Goal: Information Seeking & Learning: Check status

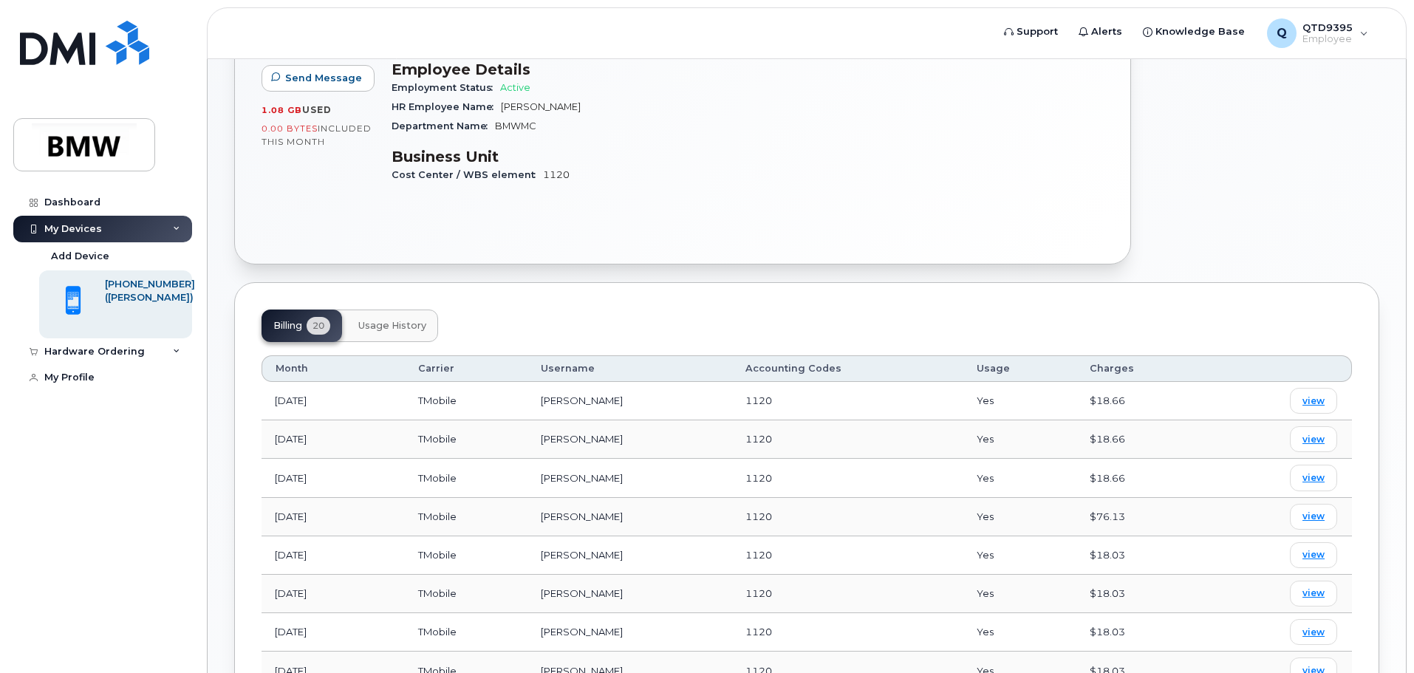
scroll to position [369, 0]
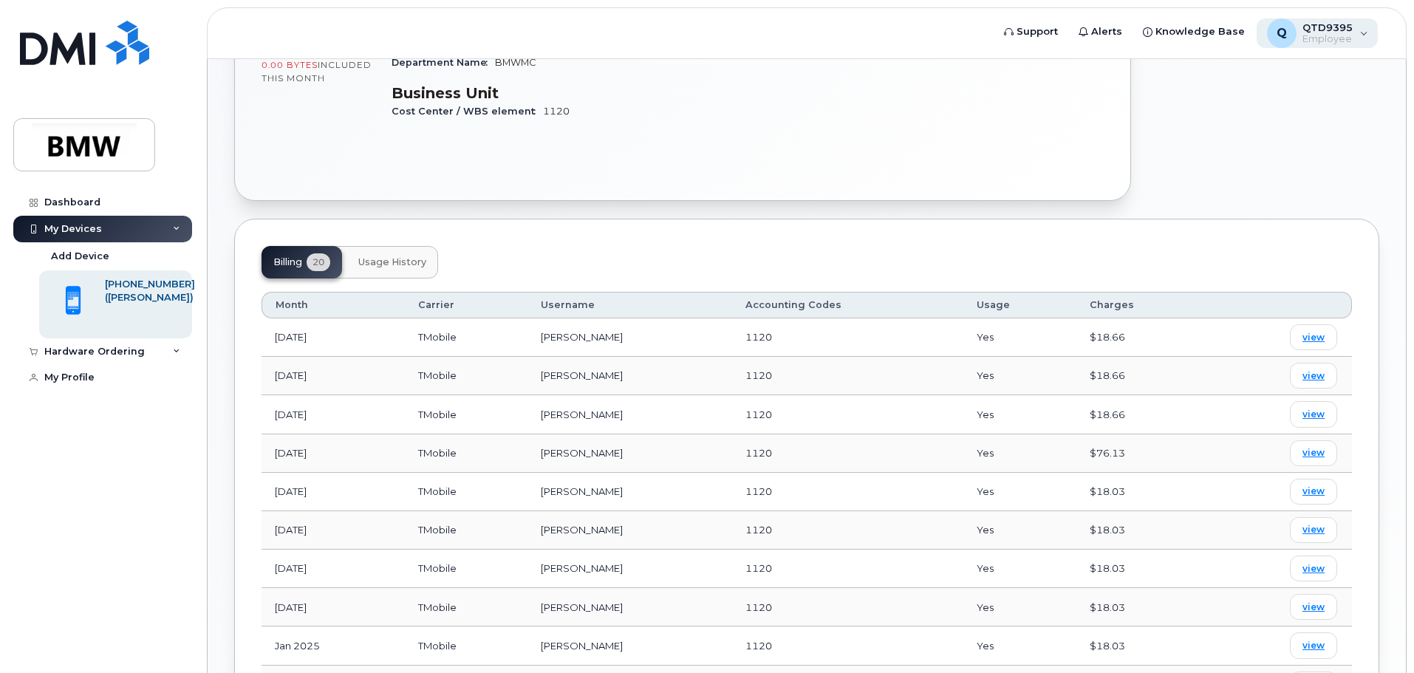
click at [1357, 22] on div "Q QTD9395 Employee" at bounding box center [1317, 33] width 122 height 30
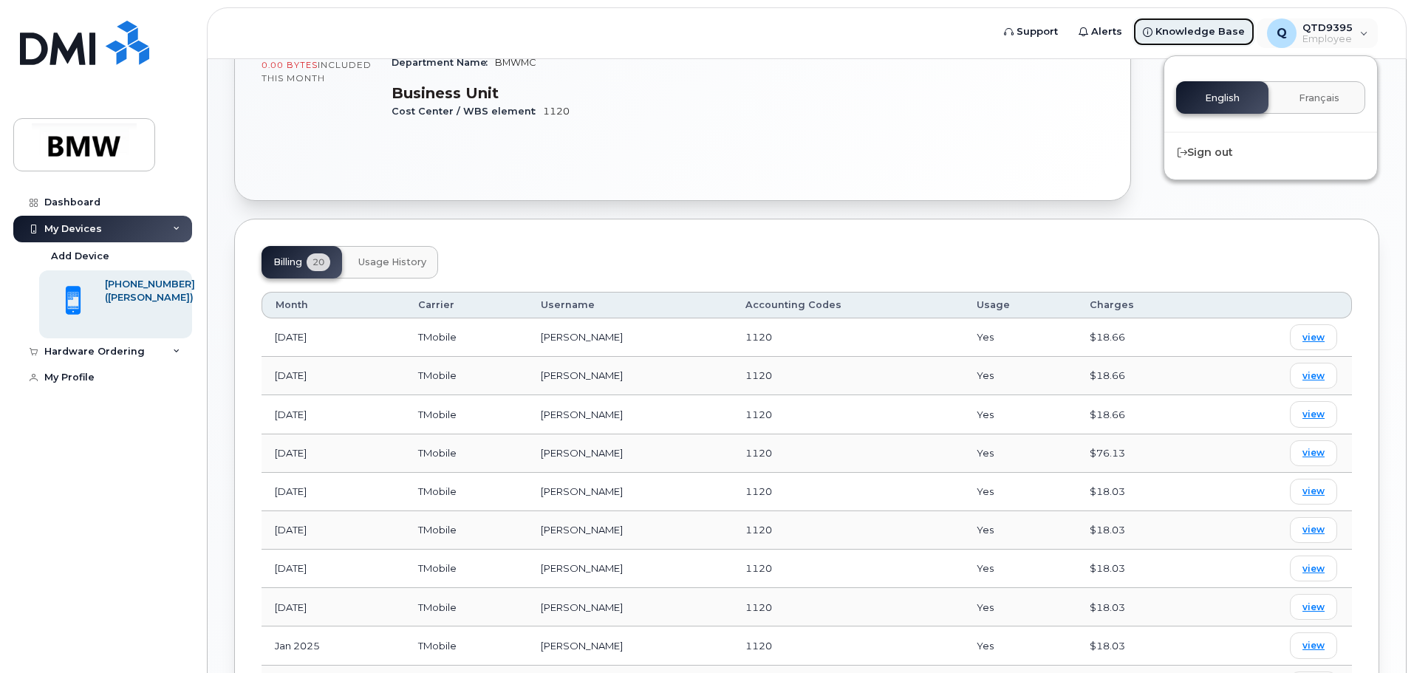
click at [1236, 35] on span "Knowledge Base" at bounding box center [1199, 31] width 89 height 15
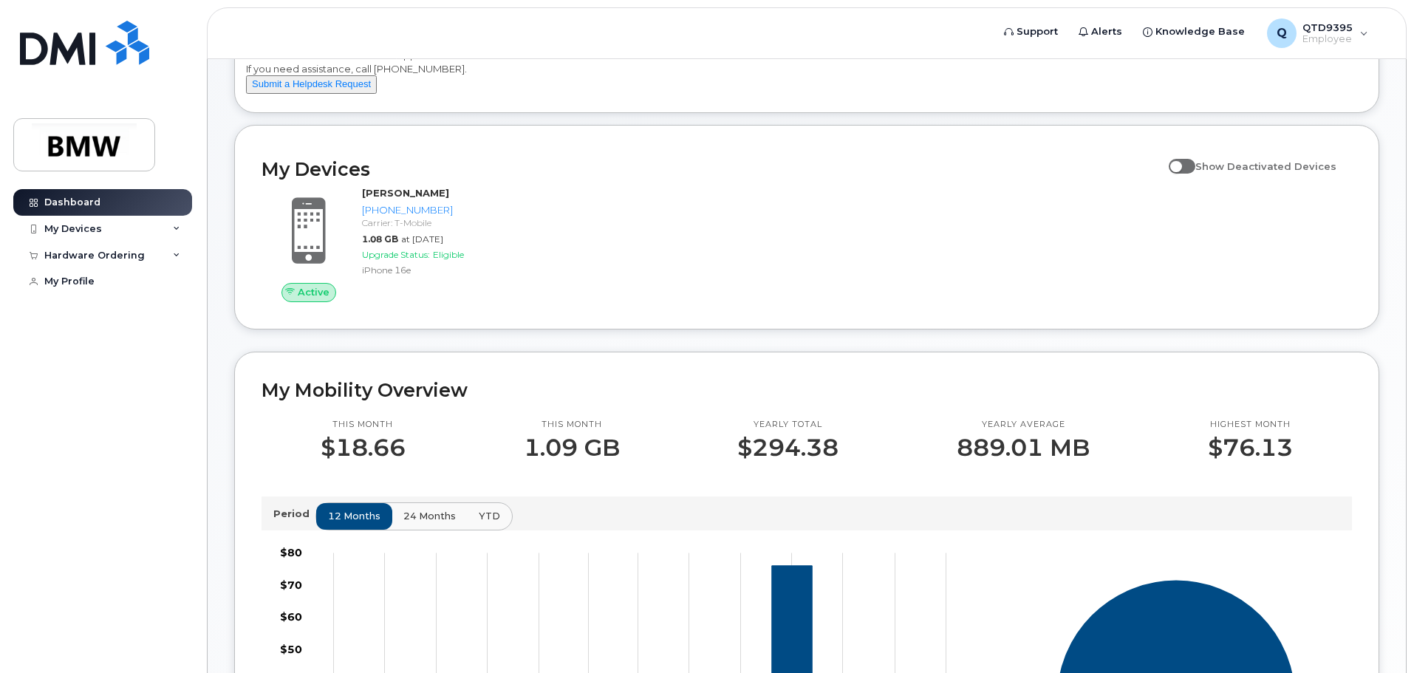
scroll to position [148, 0]
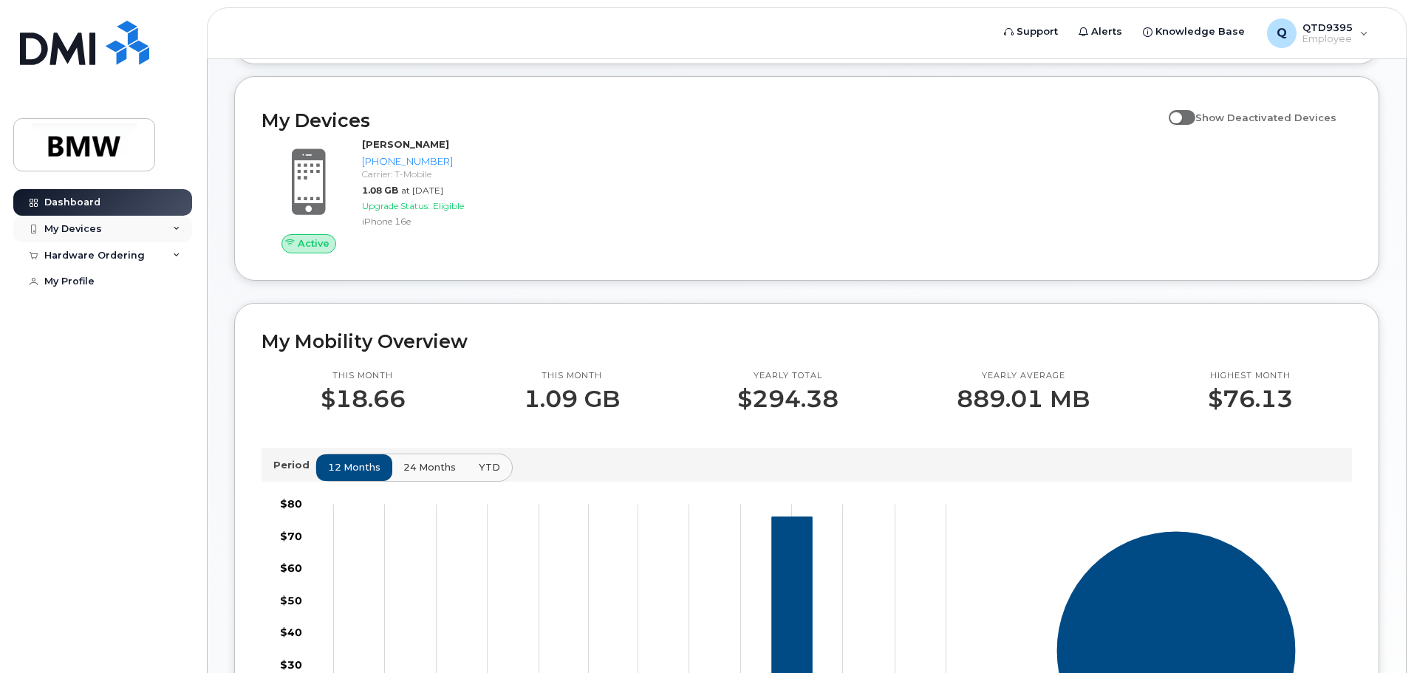
click at [179, 227] on icon at bounding box center [176, 228] width 7 height 7
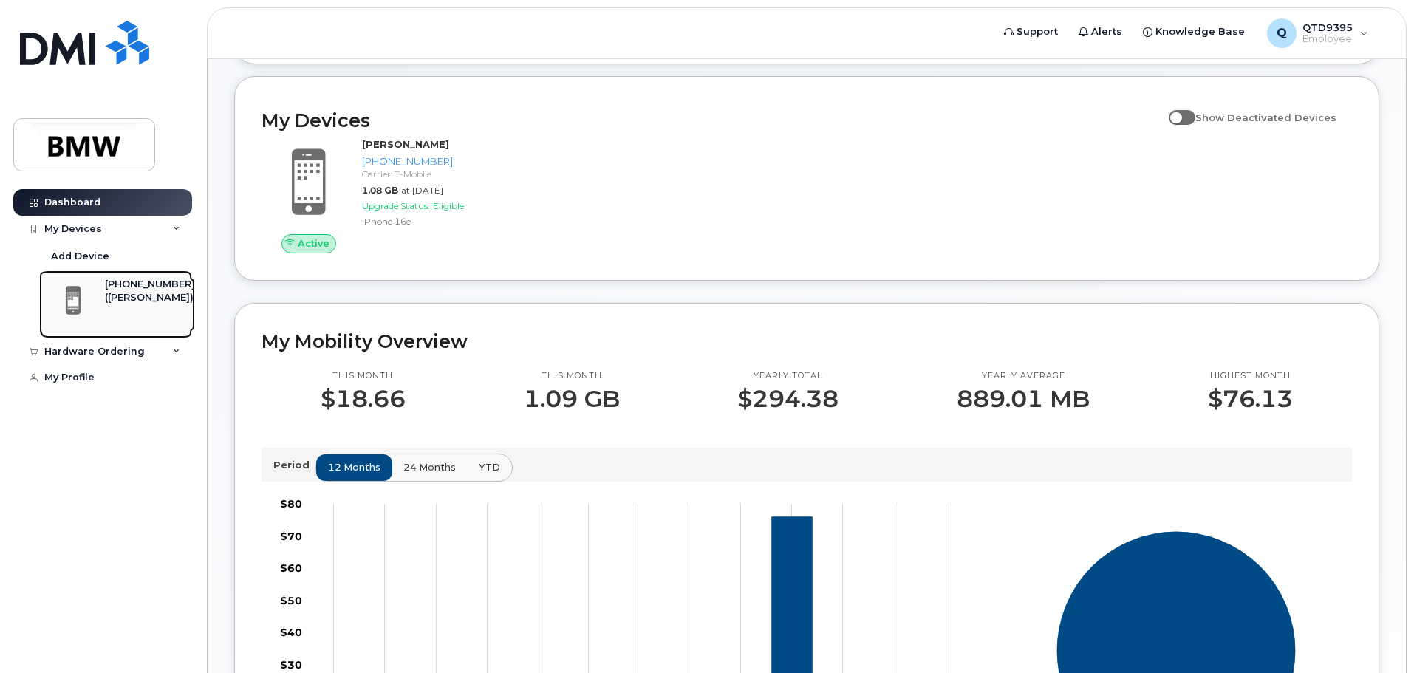
click at [182, 280] on link "864-569-8569 (Sahar Bagheri)" at bounding box center [115, 304] width 153 height 68
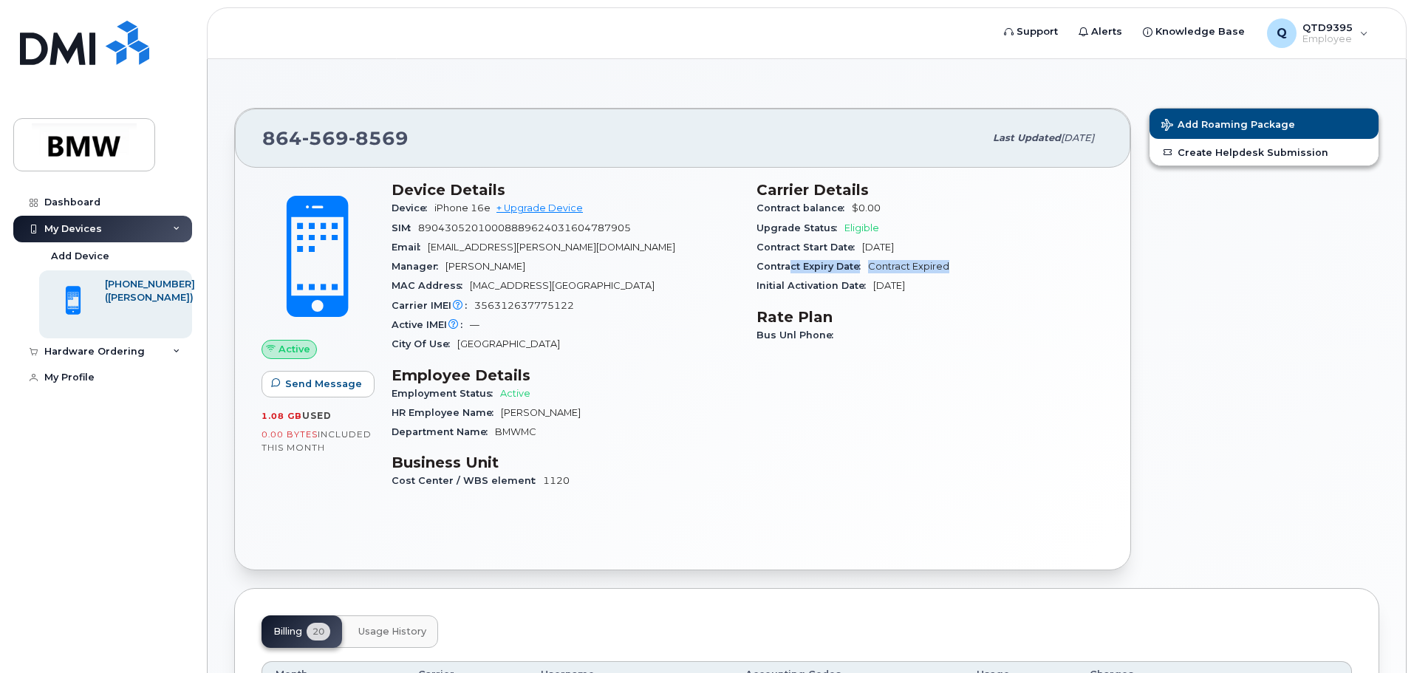
drag, startPoint x: 791, startPoint y: 269, endPoint x: 1007, endPoint y: 272, distance: 216.4
click at [1007, 272] on div "Contract Expiry Date Contract Expired" at bounding box center [929, 266] width 347 height 19
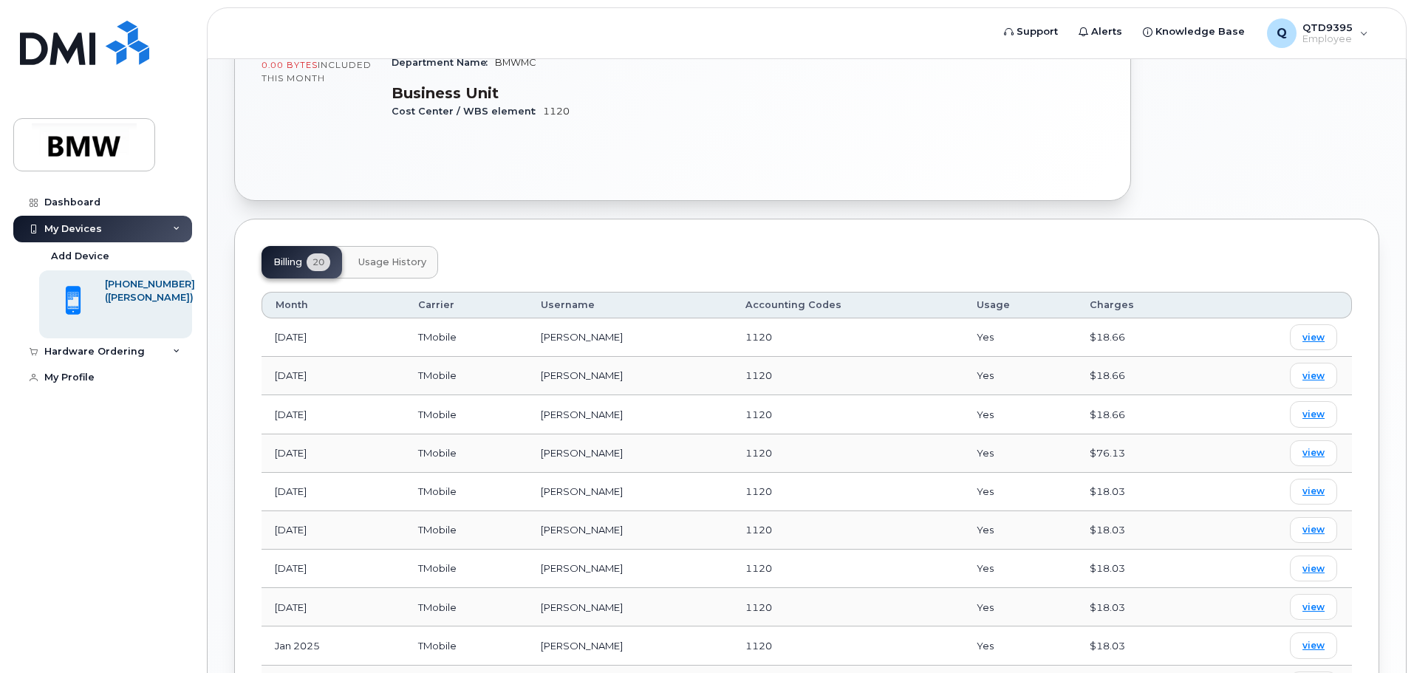
click at [412, 276] on button "Usage History" at bounding box center [392, 262] width 92 height 32
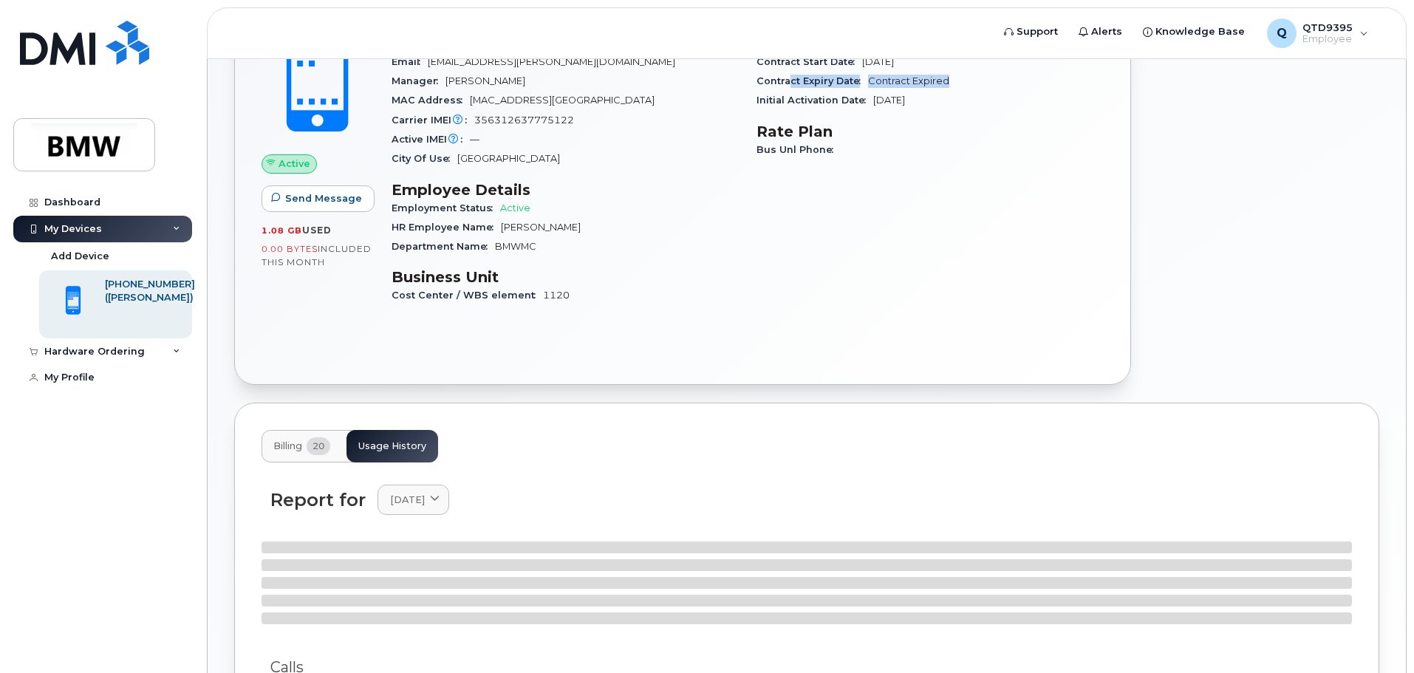
scroll to position [369, 0]
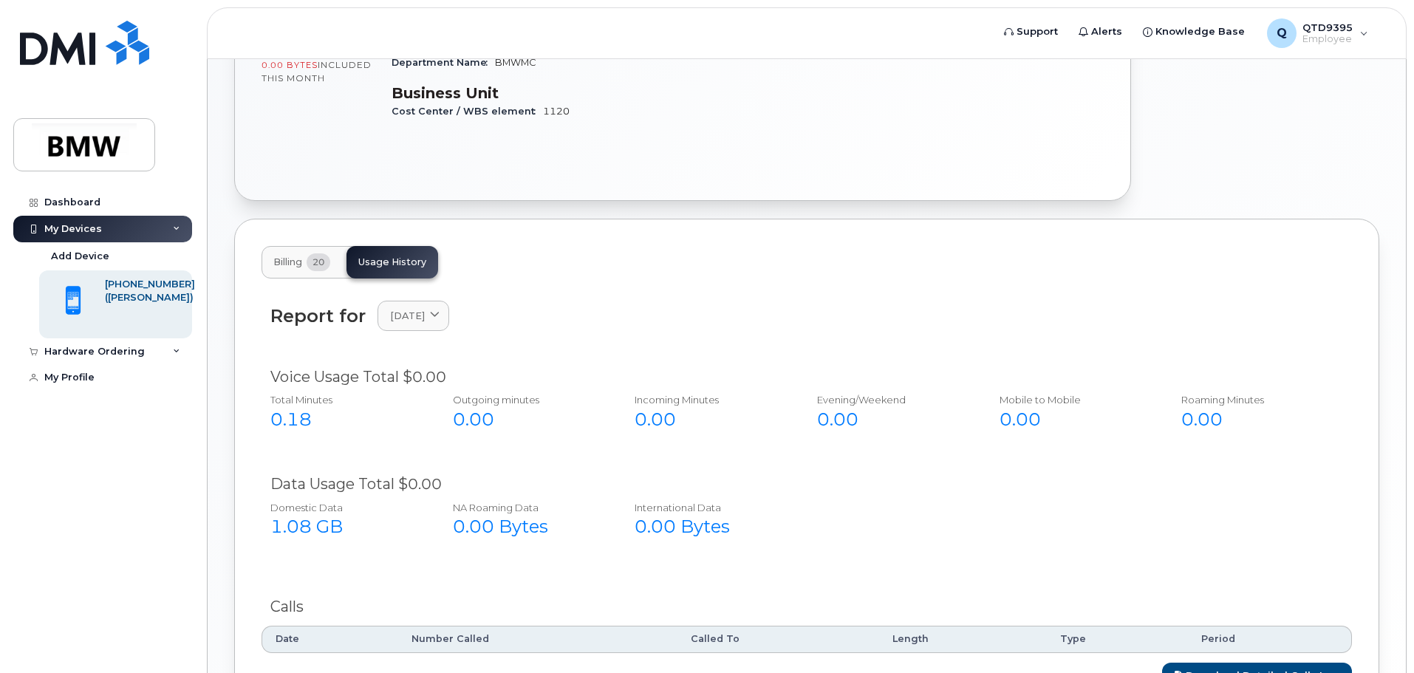
click at [289, 264] on span "Billing" at bounding box center [287, 262] width 29 height 12
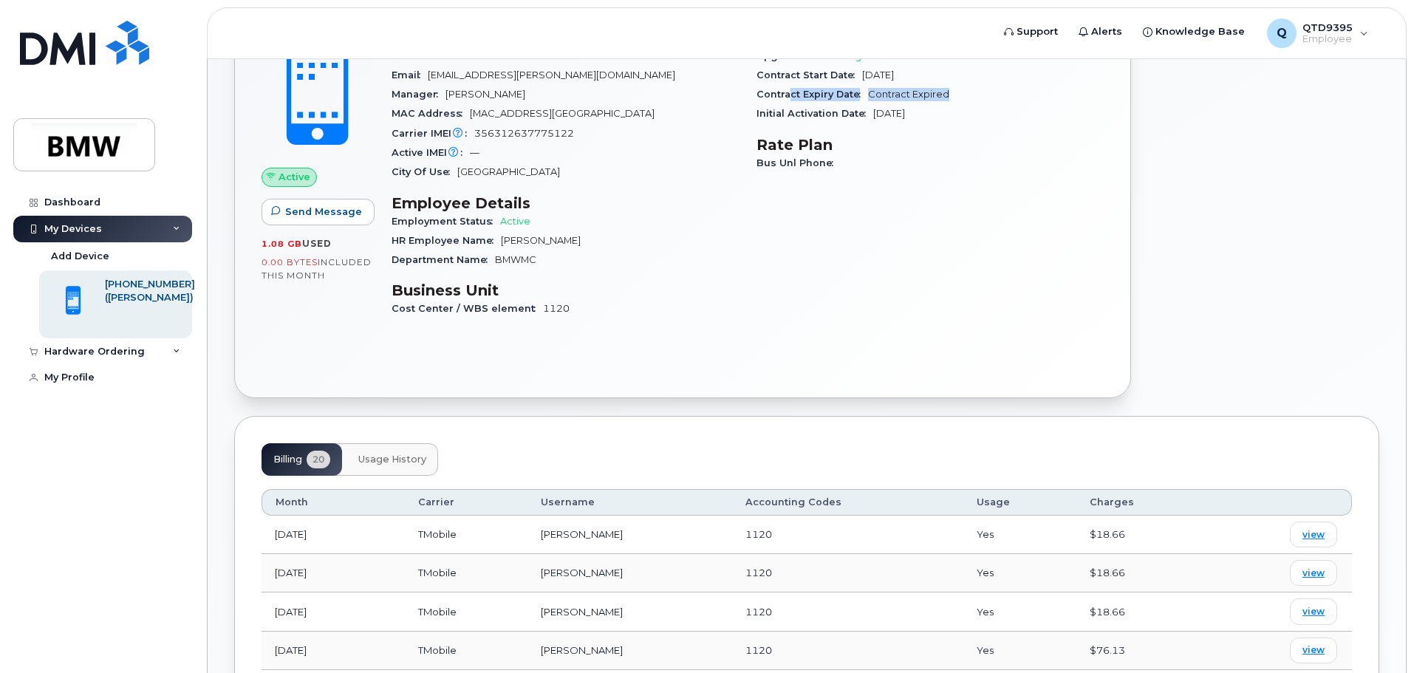
scroll to position [148, 0]
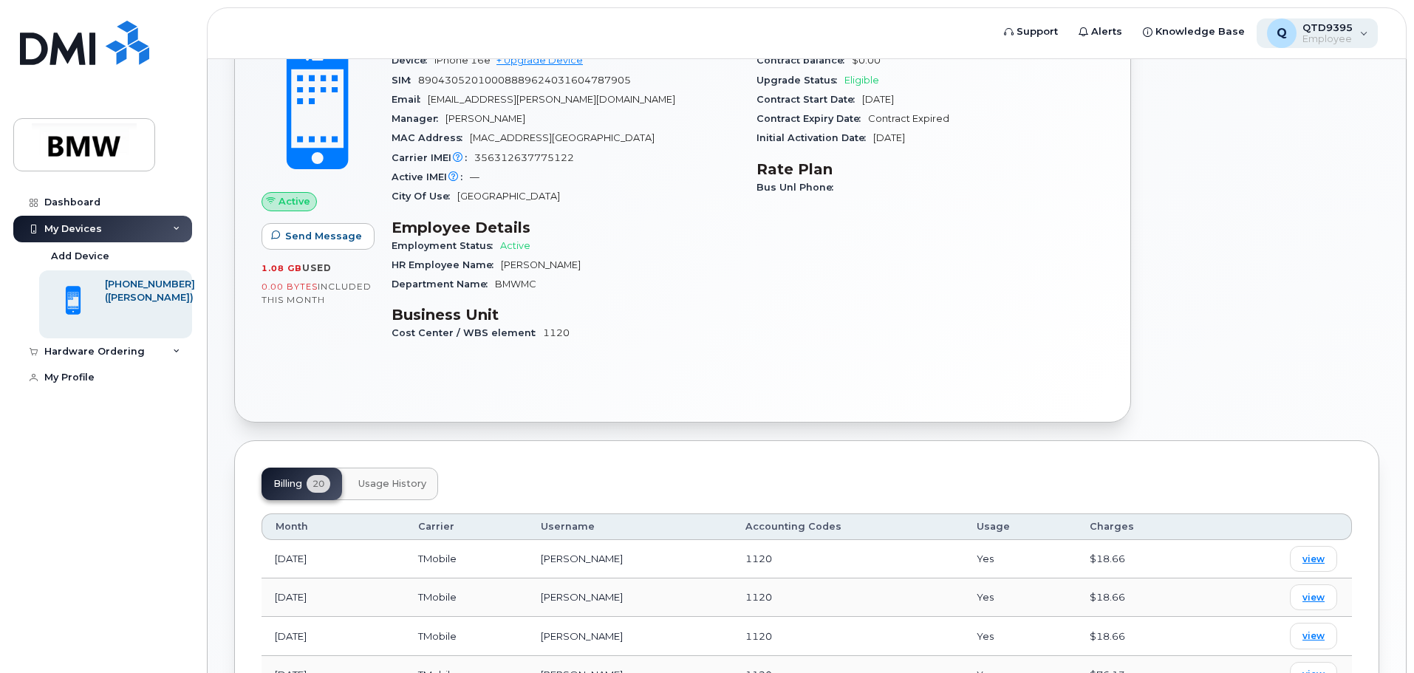
click at [1335, 36] on span "Employee" at bounding box center [1327, 39] width 50 height 12
click at [837, 212] on div "Carrier Details Contract balance $0.00 Upgrade Status Eligible Contract Start D…" at bounding box center [929, 193] width 365 height 339
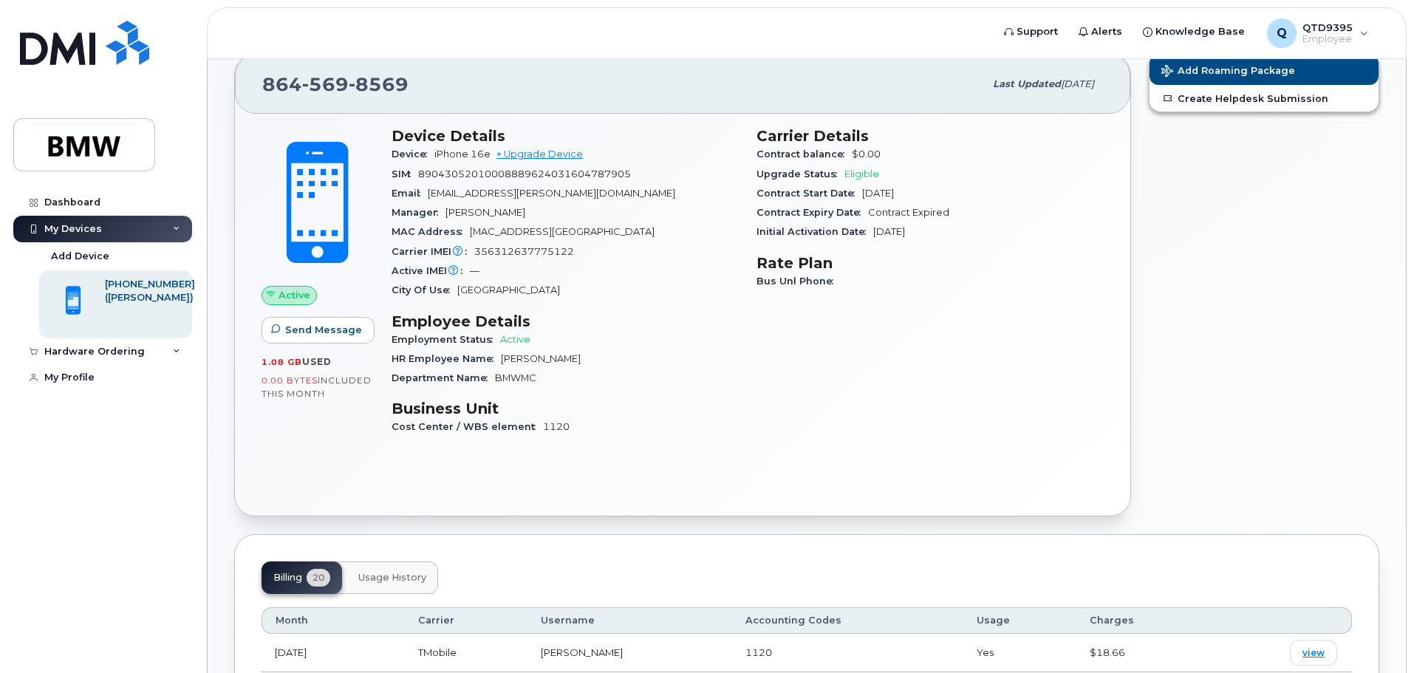
scroll to position [0, 0]
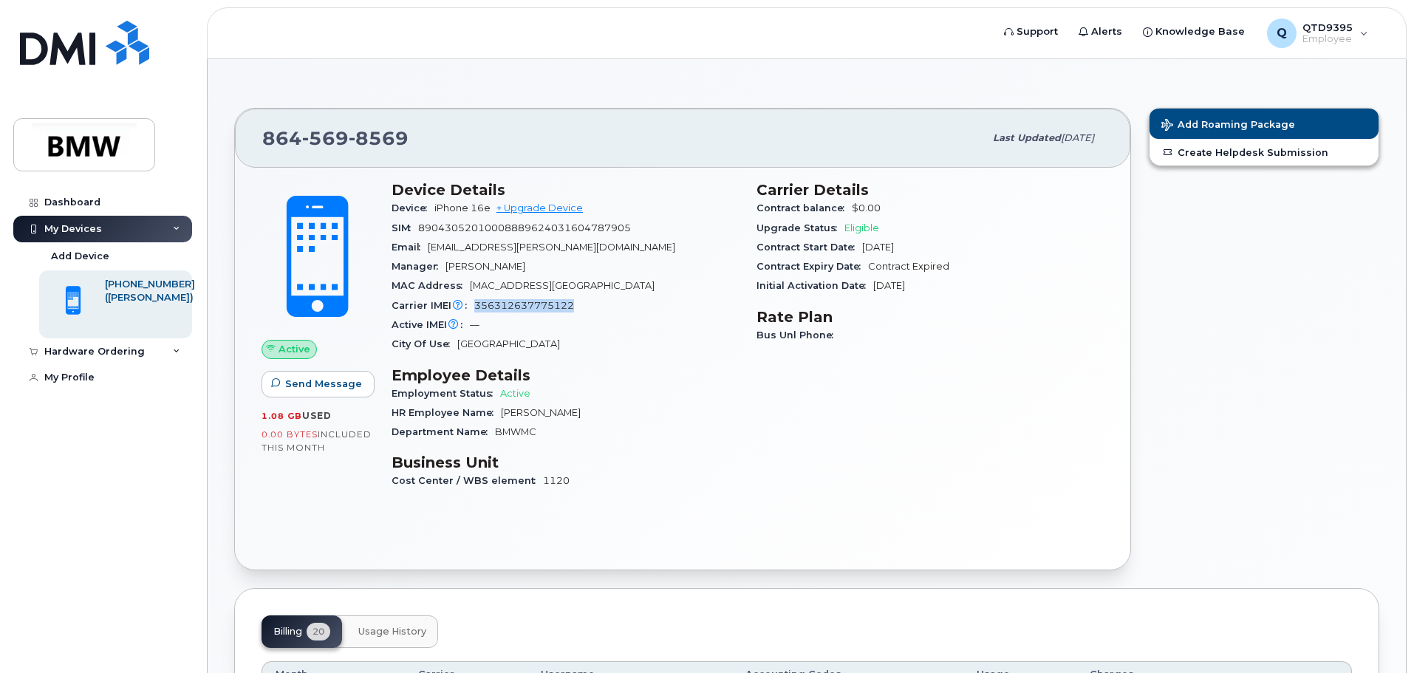
drag, startPoint x: 473, startPoint y: 306, endPoint x: 603, endPoint y: 304, distance: 130.0
click at [603, 304] on div "Carrier IMEI Carrier IMEI is reported during the last billing cycle or change o…" at bounding box center [564, 305] width 347 height 19
click at [296, 353] on span "Active" at bounding box center [294, 349] width 32 height 14
click at [270, 352] on icon at bounding box center [271, 349] width 10 height 10
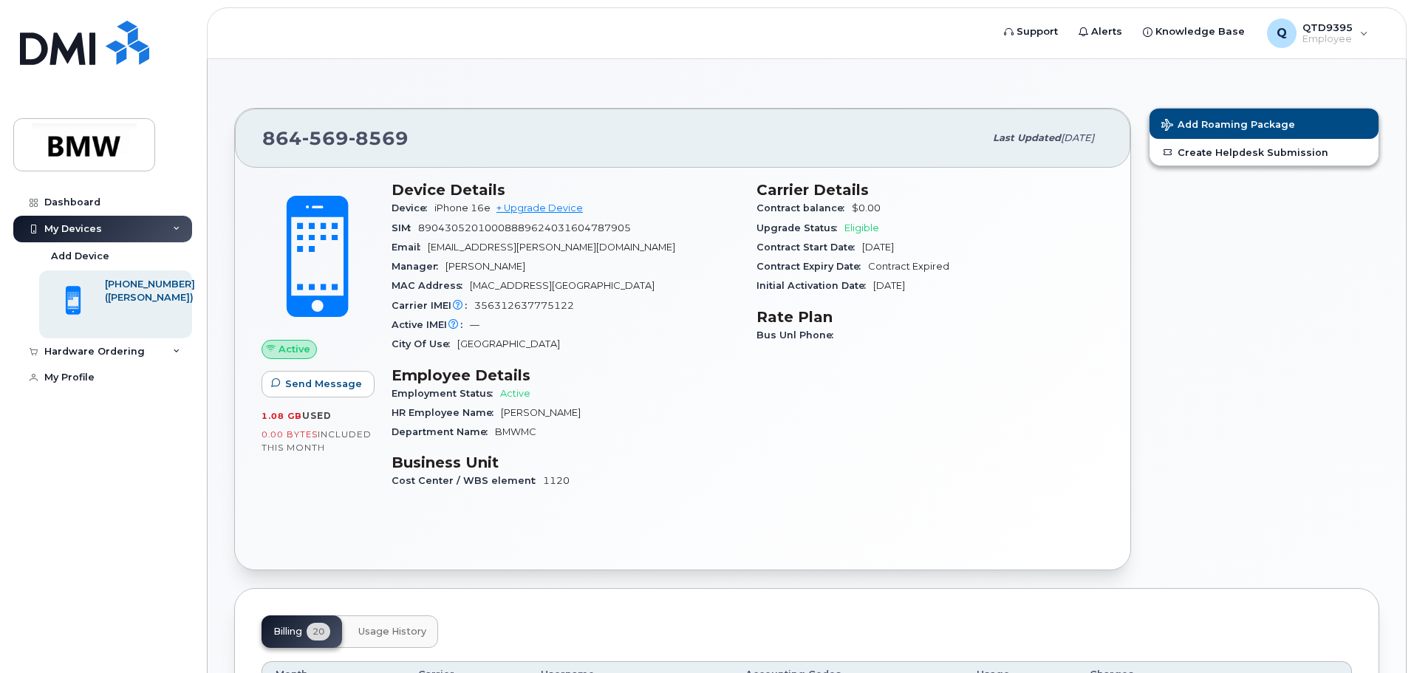
click at [583, 357] on div "Device Details Device iPhone 16e + Upgrade Device SIM 8904305201000888962403160…" at bounding box center [565, 341] width 365 height 339
click at [457, 304] on icon at bounding box center [458, 306] width 10 height 10
click at [457, 315] on span "Active IMEI is refreshed daily with a delay of up to 48 hours following network…" at bounding box center [454, 278] width 148 height 73
click at [845, 275] on section "Carrier Details Contract balance $0.00 Upgrade Status Eligible Contract Start D…" at bounding box center [929, 238] width 347 height 114
click at [709, 301] on div "Carrier IMEI Carrier IMEI is reported during the last billing cycle or change o…" at bounding box center [564, 305] width 347 height 19
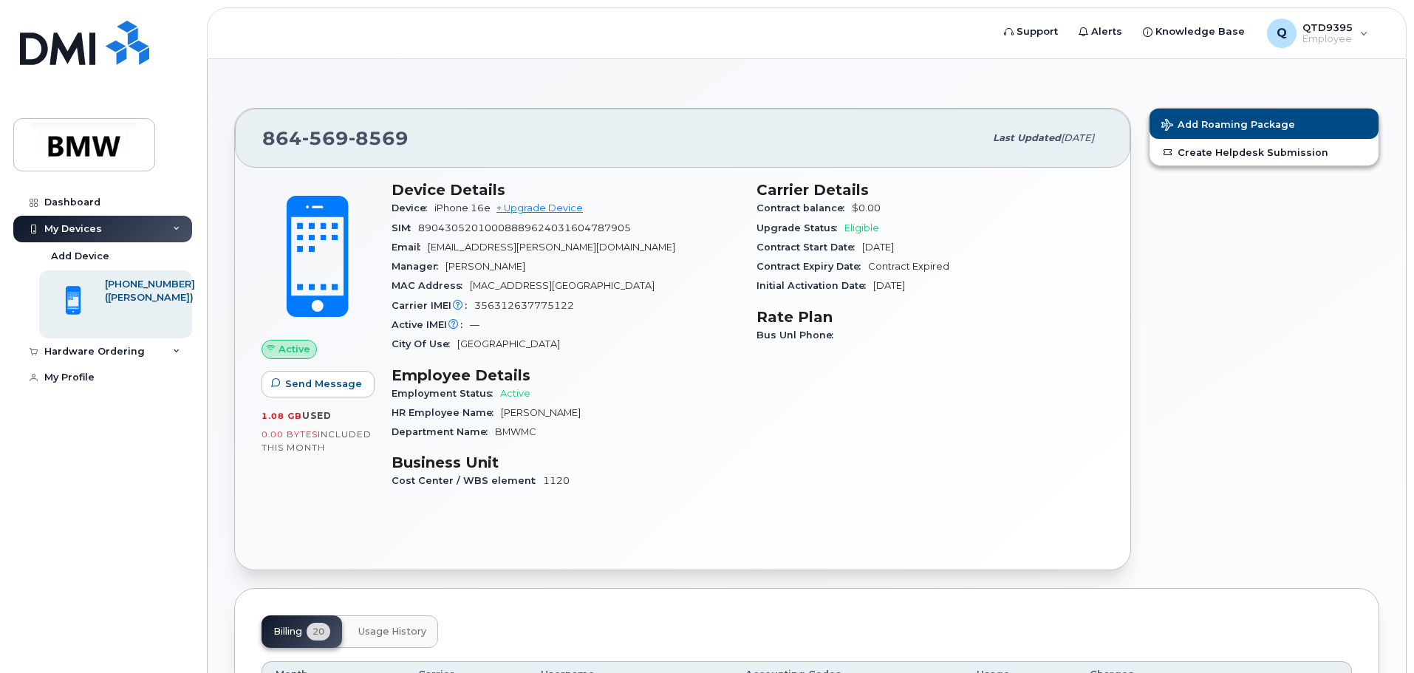
drag, startPoint x: 761, startPoint y: 284, endPoint x: 991, endPoint y: 295, distance: 230.7
click at [991, 295] on div "Initial Activation Date Jun 28, 2022" at bounding box center [929, 285] width 347 height 19
drag, startPoint x: 763, startPoint y: 249, endPoint x: 944, endPoint y: 251, distance: 181.0
click at [944, 251] on div "Contract Start Date Sep 07, 2023" at bounding box center [929, 247] width 347 height 19
